Goal: Transaction & Acquisition: Purchase product/service

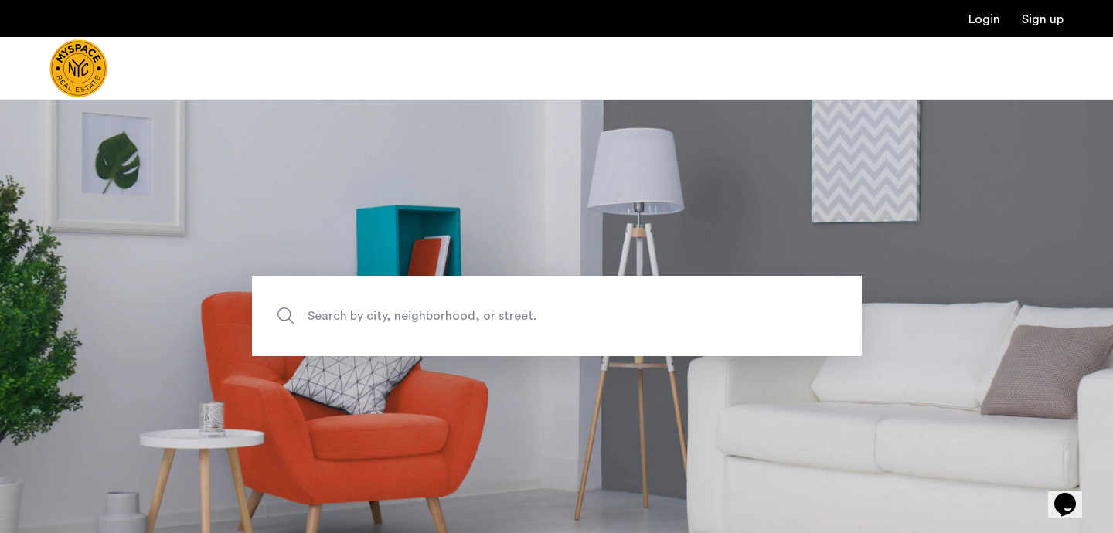
click at [383, 325] on span "Search by city, neighborhood, or street." at bounding box center [521, 316] width 427 height 21
click at [383, 325] on input "Search by city, neighborhood, or street." at bounding box center [557, 316] width 610 height 80
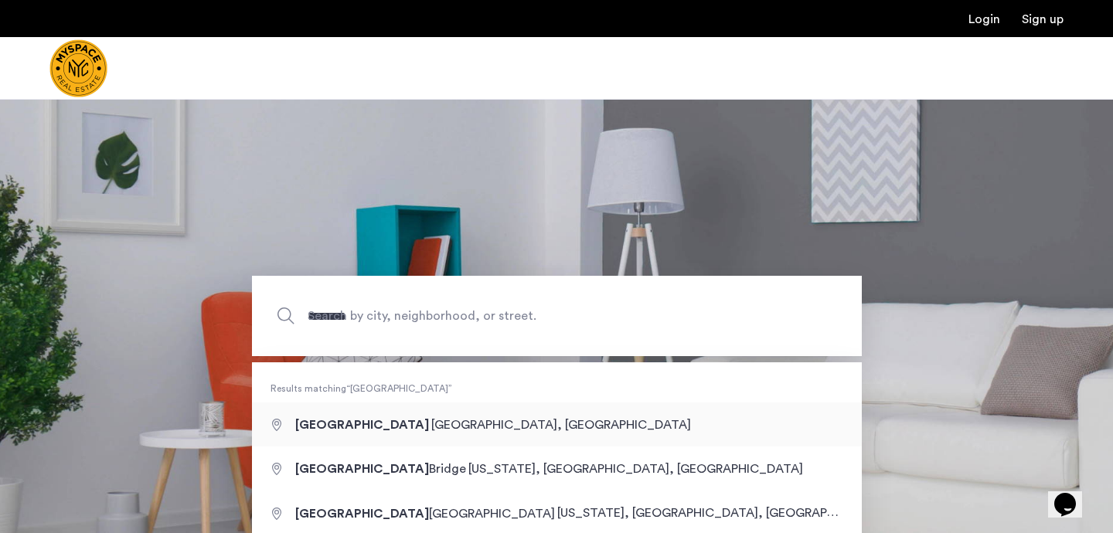
type input "**********"
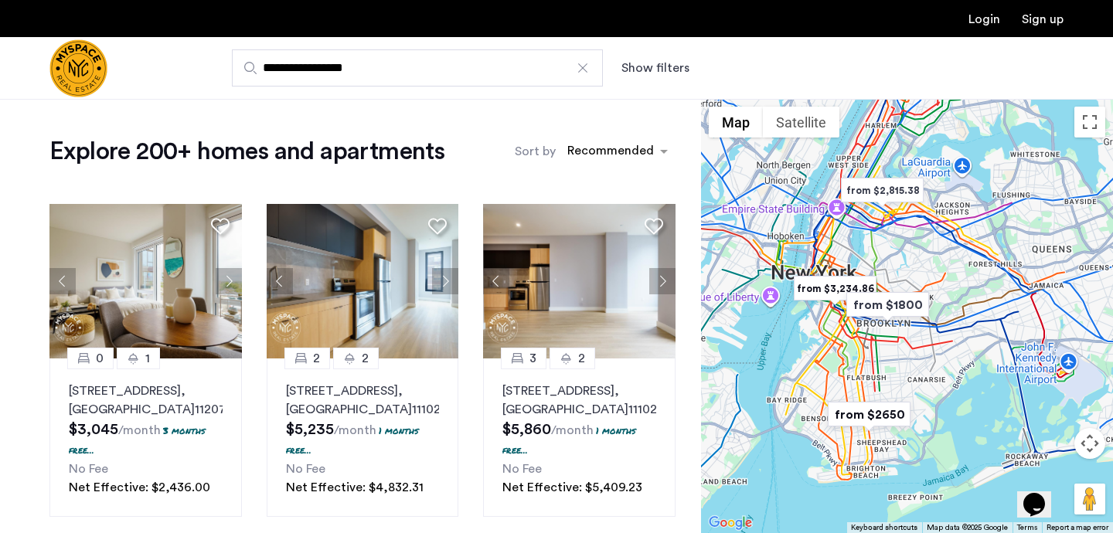
click at [664, 70] on button "Show filters" at bounding box center [655, 68] width 68 height 19
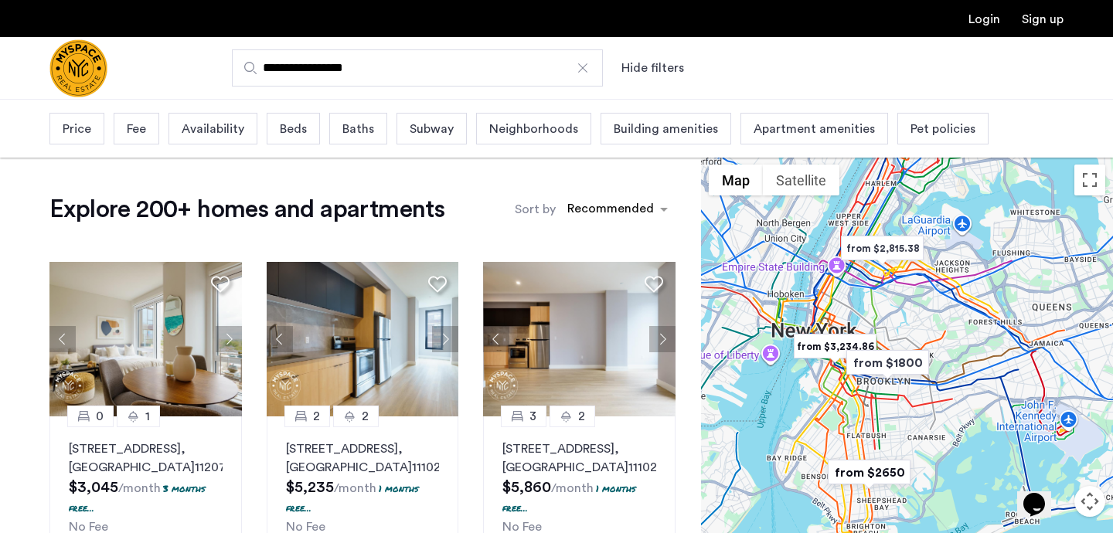
click at [69, 125] on span "Price" at bounding box center [77, 129] width 29 height 19
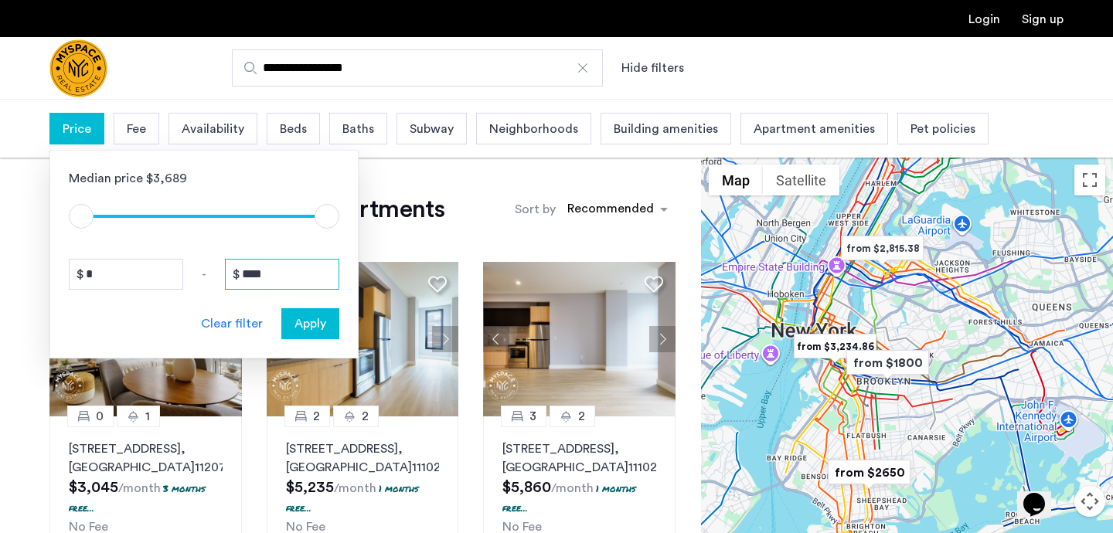
click at [297, 274] on input "****" at bounding box center [282, 274] width 114 height 31
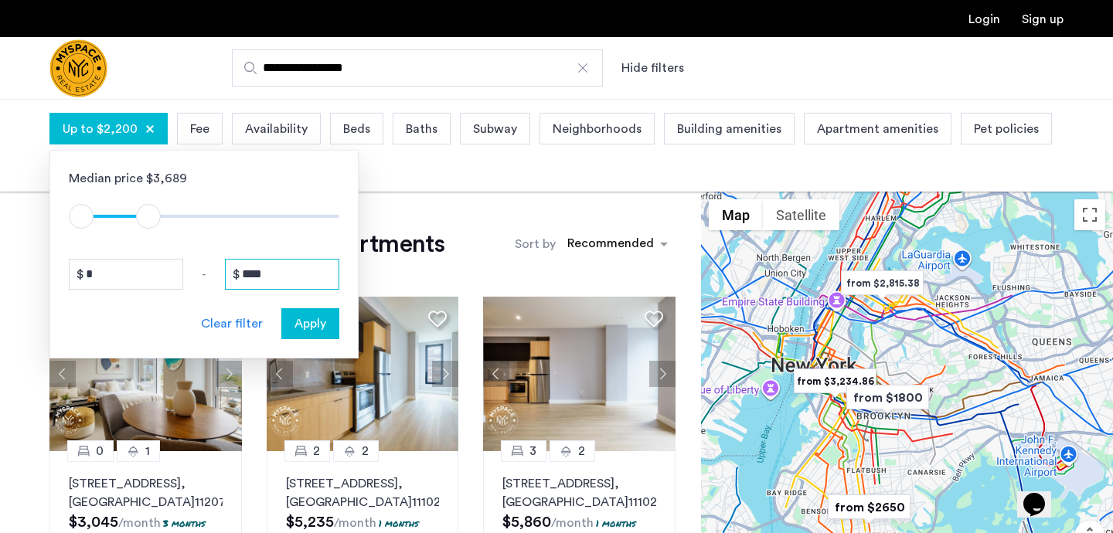
type input "****"
click at [319, 327] on span "Apply" at bounding box center [310, 324] width 32 height 19
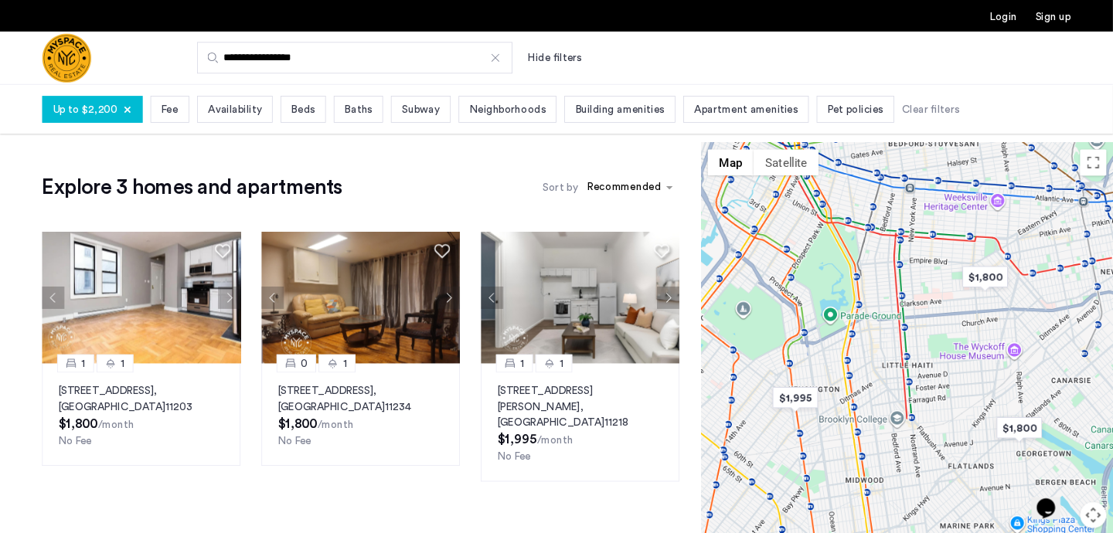
scroll to position [24, 0]
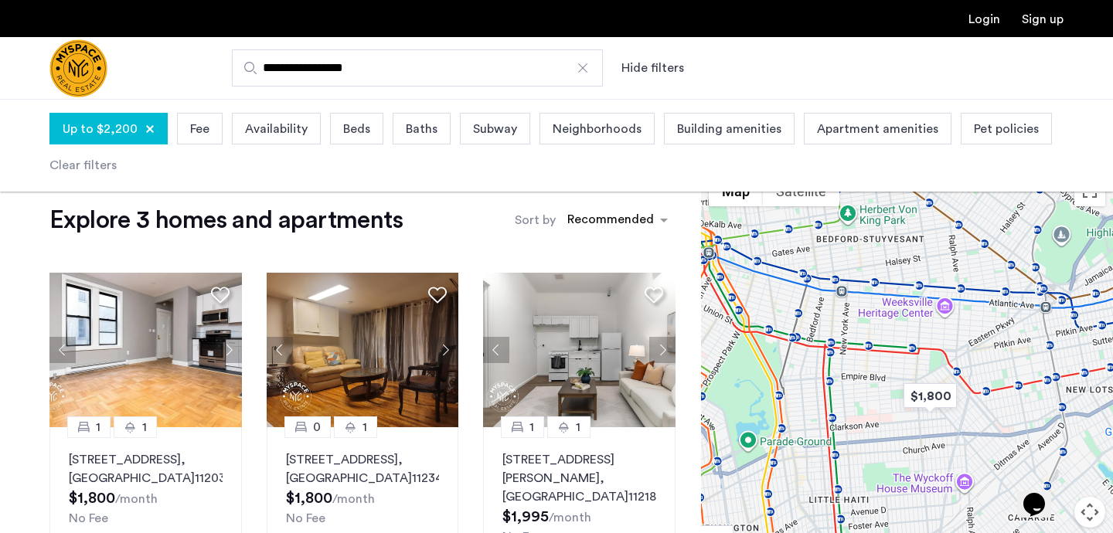
drag, startPoint x: 876, startPoint y: 313, endPoint x: 805, endPoint y: 433, distance: 139.3
click at [805, 433] on div at bounding box center [907, 385] width 412 height 434
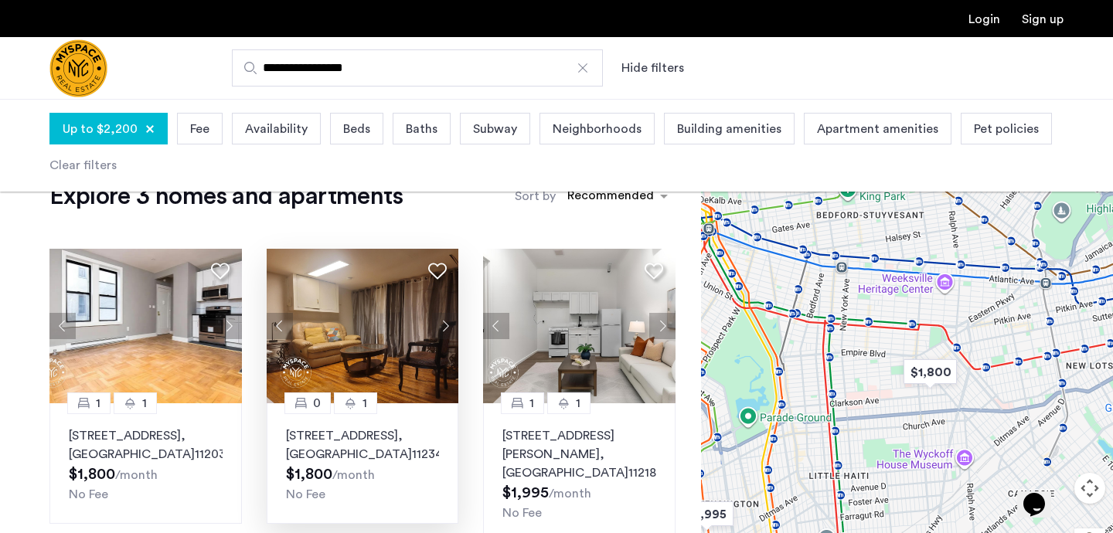
scroll to position [48, 0]
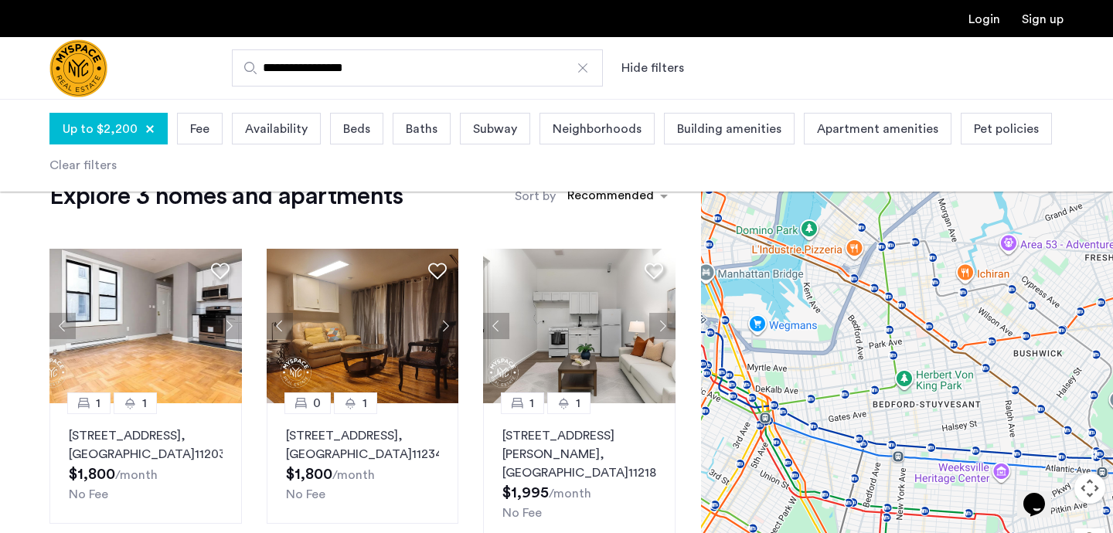
drag, startPoint x: 909, startPoint y: 324, endPoint x: 968, endPoint y: 515, distance: 199.7
click at [968, 515] on div at bounding box center [907, 361] width 412 height 434
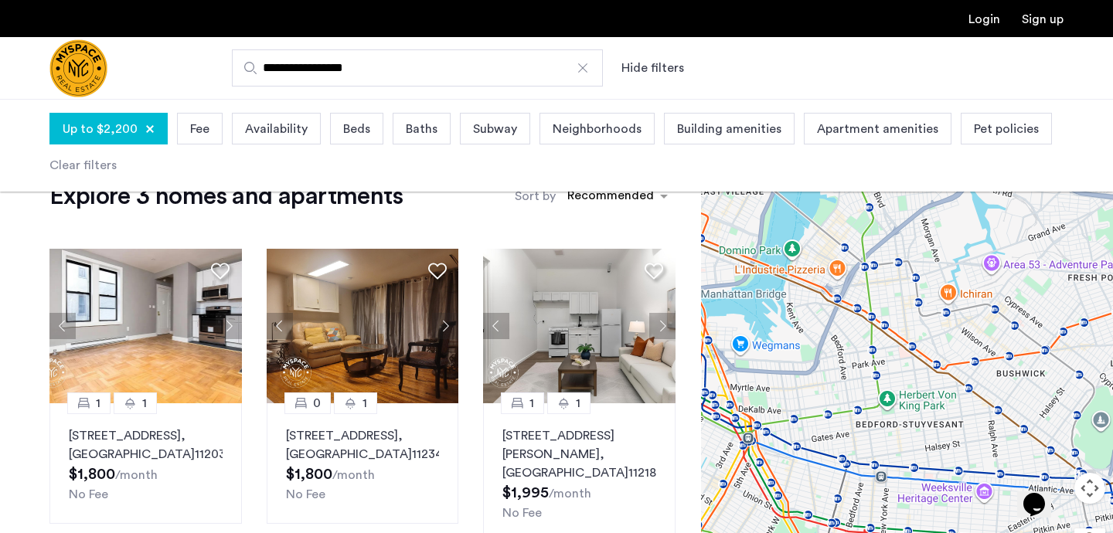
drag, startPoint x: 949, startPoint y: 403, endPoint x: 910, endPoint y: 453, distance: 63.4
click at [910, 453] on div at bounding box center [907, 361] width 412 height 434
